Goal: Task Accomplishment & Management: Complete application form

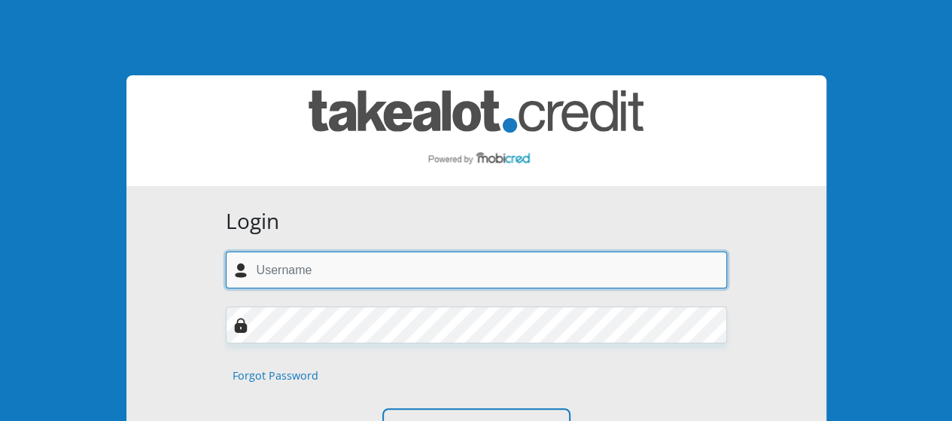
click at [274, 267] on input "text" at bounding box center [476, 269] width 501 height 37
type input "adamsmegan05@gmail.com"
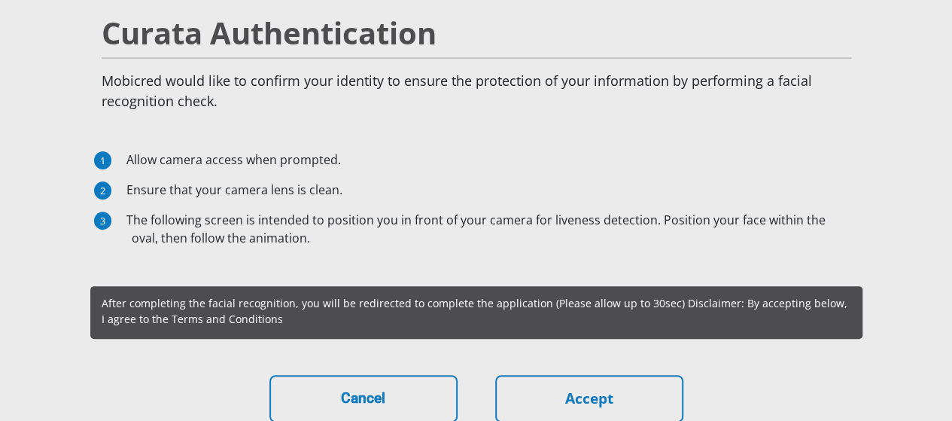
scroll to position [159, 0]
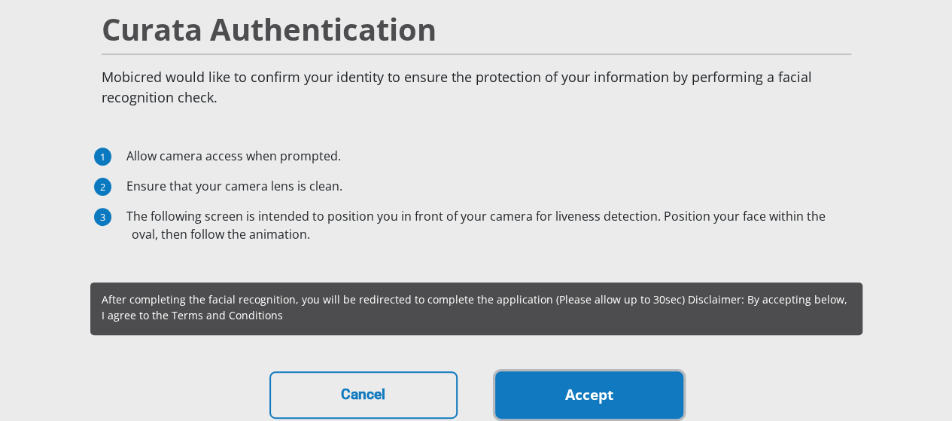
click at [623, 371] on link "Accept" at bounding box center [589, 394] width 188 height 47
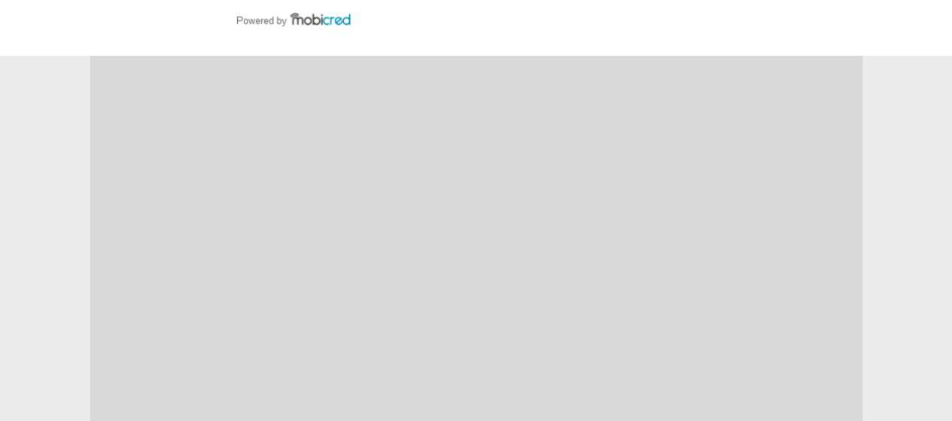
scroll to position [75, 0]
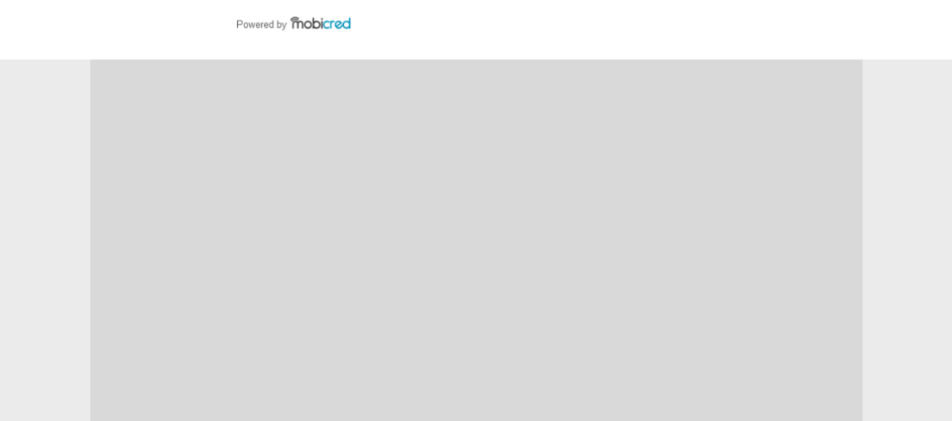
drag, startPoint x: 962, startPoint y: 151, endPoint x: 953, endPoint y: 190, distance: 40.2
click at [952, 190] on html "Ts & Cs apply. Mobicred is powered by RCS Cards, a registered Credit and author…" at bounding box center [476, 329] width 952 height 809
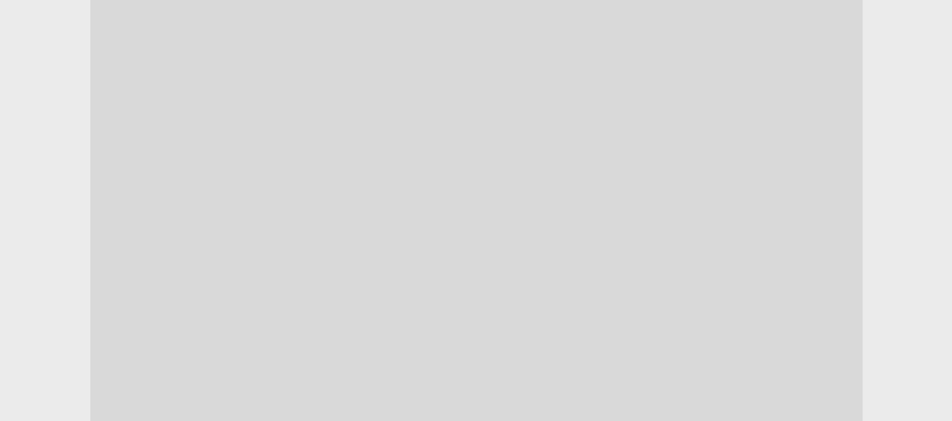
scroll to position [217, 0]
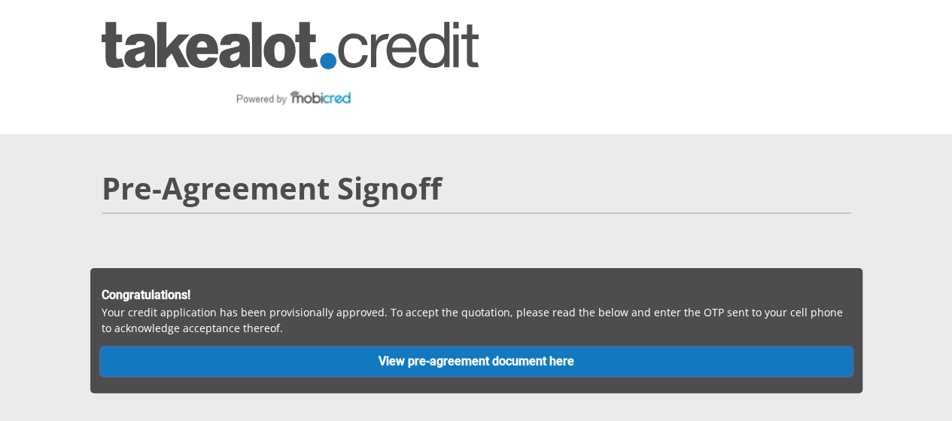
click at [518, 348] on button "View pre-agreement document here" at bounding box center [477, 361] width 750 height 27
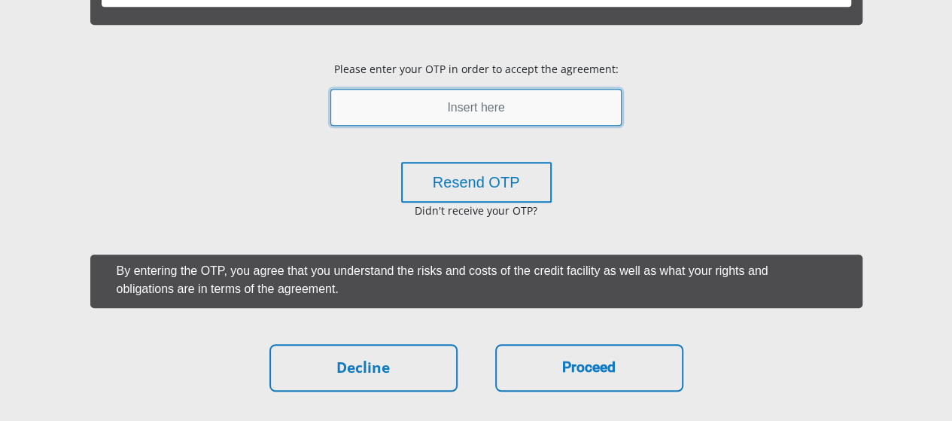
click at [497, 89] on input "text" at bounding box center [476, 107] width 291 height 37
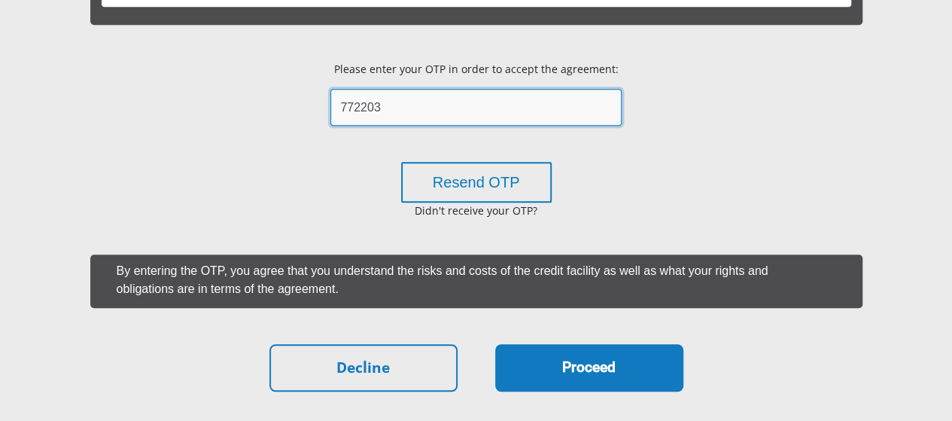
type input "772203"
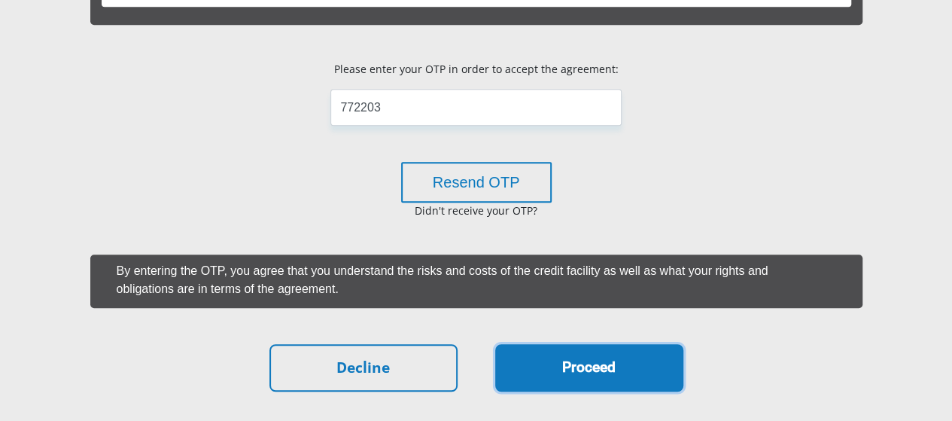
click at [580, 344] on button "Proceed" at bounding box center [589, 367] width 188 height 47
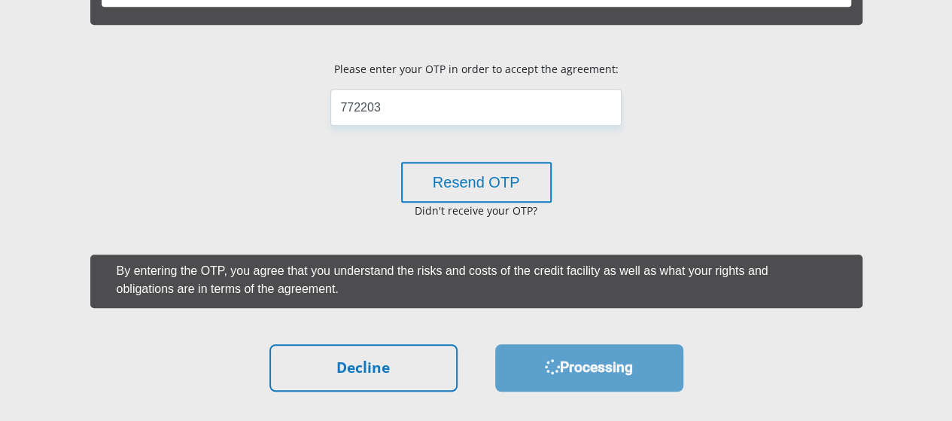
scroll to position [0, 0]
